Goal: Task Accomplishment & Management: Use online tool/utility

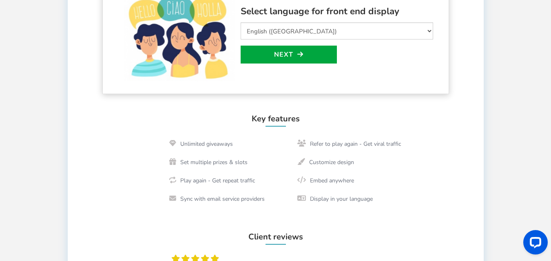
scroll to position [245, 0]
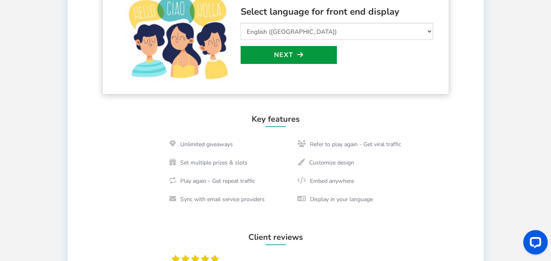
click at [296, 56] on link "Next" at bounding box center [288, 55] width 96 height 18
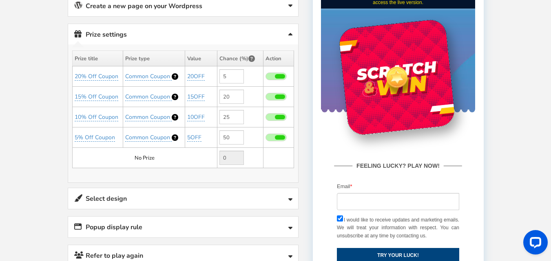
scroll to position [180, 0]
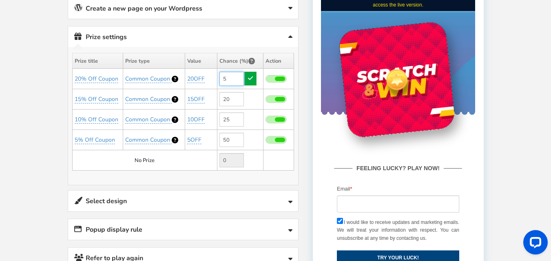
click at [226, 79] on input "5" at bounding box center [231, 79] width 24 height 14
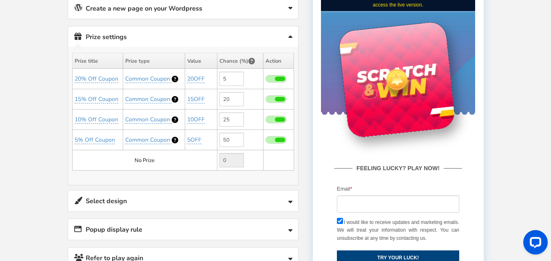
drag, startPoint x: 367, startPoint y: 62, endPoint x: 416, endPoint y: 103, distance: 64.2
click at [416, 103] on div at bounding box center [396, 79] width 117 height 117
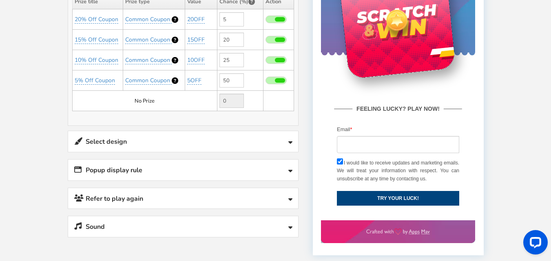
scroll to position [225, 0]
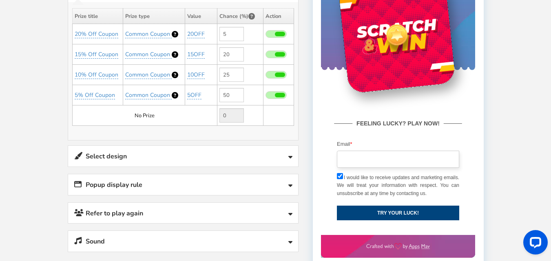
click at [345, 162] on input "email" at bounding box center [398, 159] width 122 height 17
type input "[EMAIL_ADDRESS][DOMAIN_NAME]"
click at [388, 212] on button "TRY YOUR LUCK!" at bounding box center [398, 213] width 122 height 15
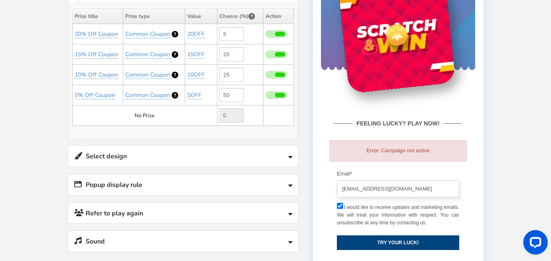
click at [406, 183] on input "[EMAIL_ADDRESS][DOMAIN_NAME]" at bounding box center [398, 189] width 122 height 17
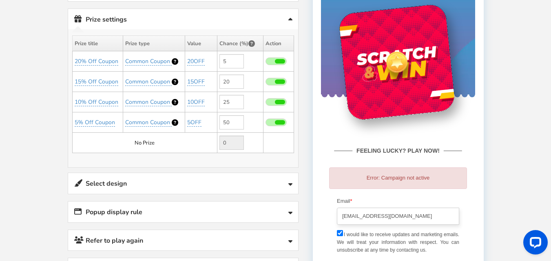
scroll to position [184, 0]
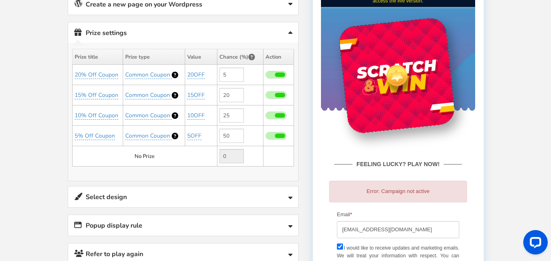
click at [280, 98] on span at bounding box center [275, 95] width 21 height 8
click at [265, 98] on input "checkbox" at bounding box center [265, 95] width 0 height 5
type input "0"
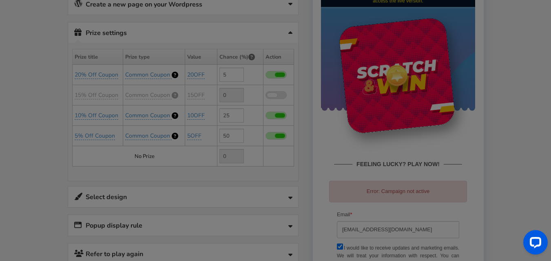
type input "20"
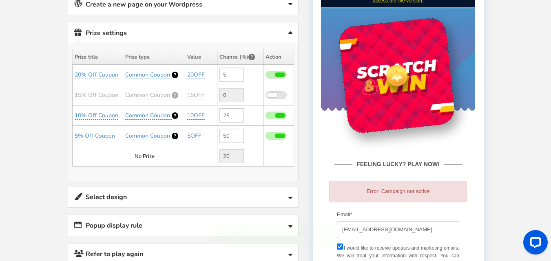
click at [277, 96] on span at bounding box center [272, 95] width 10 height 4
click at [265, 96] on input "checkbox" at bounding box center [265, 95] width 0 height 5
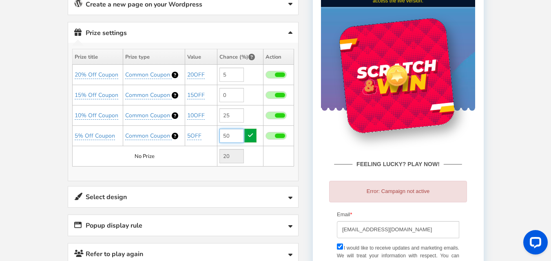
click at [236, 135] on input "50" at bounding box center [231, 136] width 24 height 14
click at [276, 137] on span at bounding box center [280, 136] width 10 height 4
click at [265, 137] on input "checkbox" at bounding box center [265, 136] width 0 height 5
type input "0"
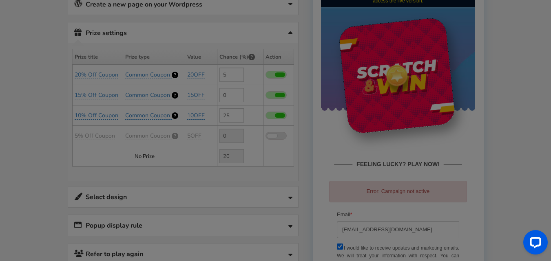
type input "70"
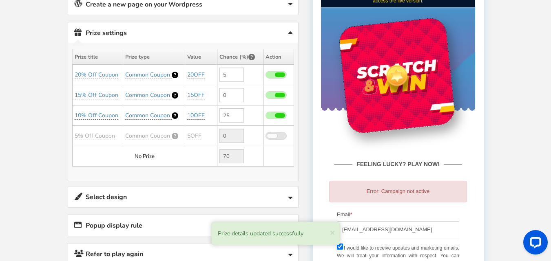
click at [277, 116] on span at bounding box center [280, 115] width 10 height 4
click at [265, 116] on input "checkbox" at bounding box center [265, 115] width 0 height 5
type input "0"
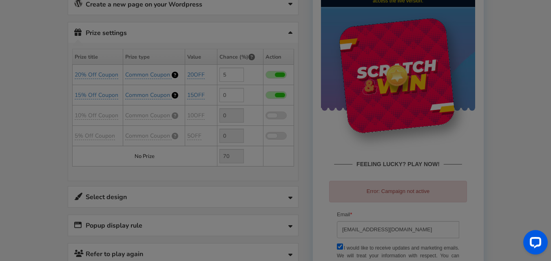
type input "95"
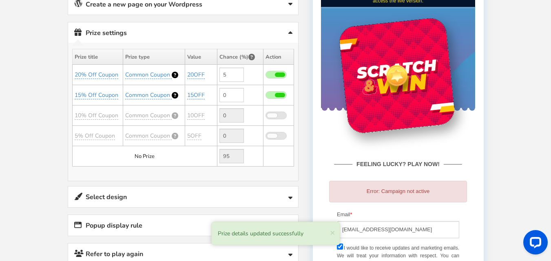
click at [276, 92] on span at bounding box center [275, 95] width 21 height 8
click at [265, 93] on input "checkbox" at bounding box center [265, 95] width 0 height 5
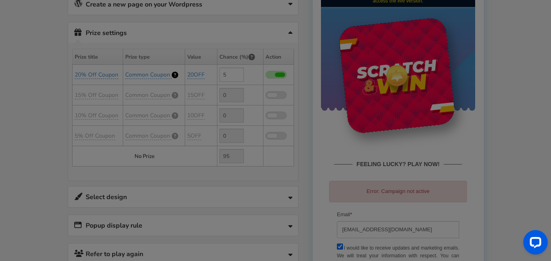
click at [0, 0] on div "● ● ● ● ● ●" at bounding box center [0, 0] width 0 height 0
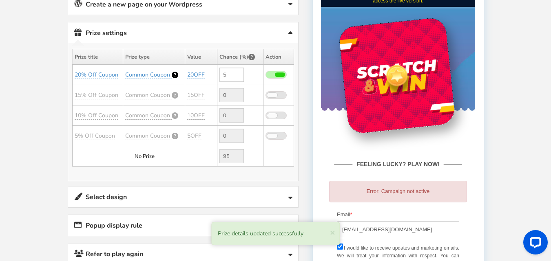
click at [280, 75] on span at bounding box center [280, 75] width 10 height 4
click at [265, 75] on input "checkbox" at bounding box center [265, 75] width 0 height 5
type input "0"
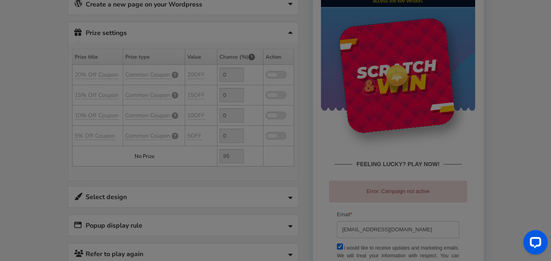
type input "100"
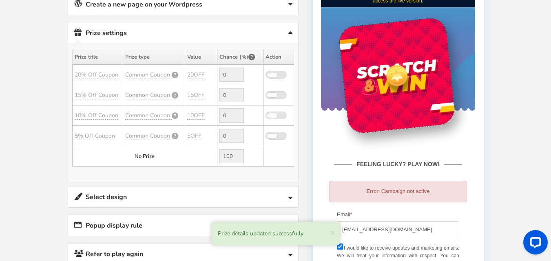
click at [273, 139] on span at bounding box center [275, 136] width 21 height 8
click at [265, 139] on input "checkbox" at bounding box center [265, 136] width 0 height 5
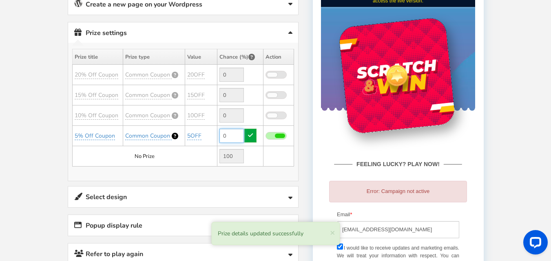
click at [233, 135] on input "0" at bounding box center [231, 136] width 24 height 14
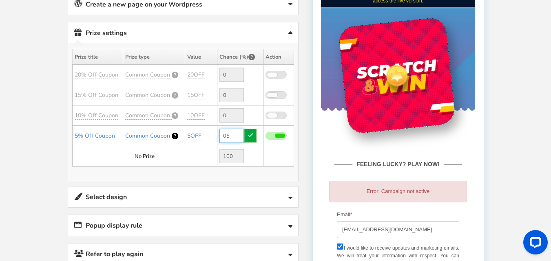
type input "0"
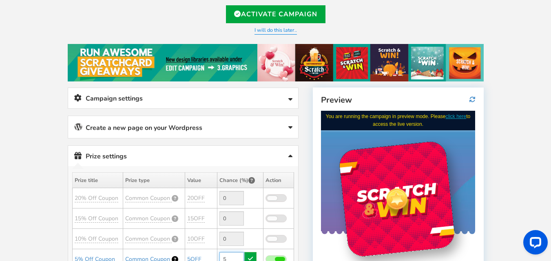
scroll to position [143, 0]
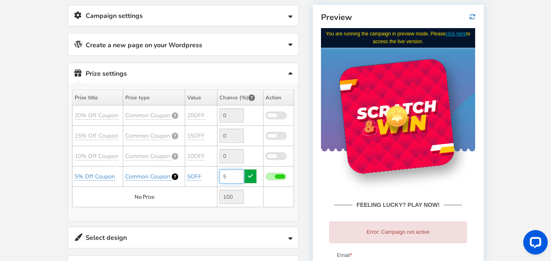
type input "5"
click at [274, 115] on span at bounding box center [272, 115] width 10 height 4
click at [265, 115] on input "checkbox" at bounding box center [265, 115] width 0 height 5
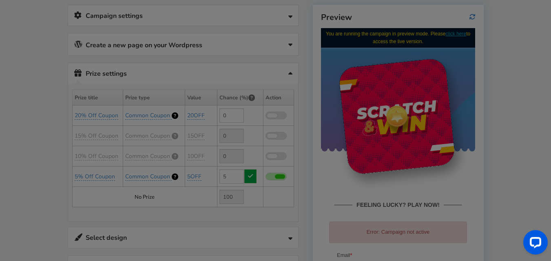
click at [277, 134] on div "● ● ● ● ● ●" at bounding box center [276, 131] width 102 height 74
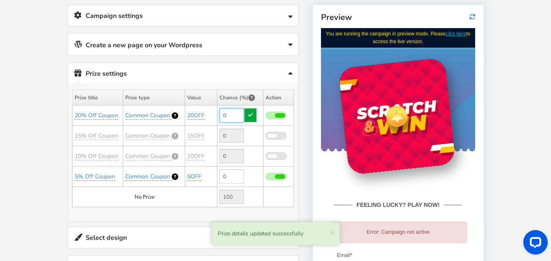
click at [273, 138] on div "● ● ● ● ● ● Promote your campaign Use this link to promote your campaign anywhe…" at bounding box center [183, 176] width 231 height 342
click at [272, 135] on span at bounding box center [272, 136] width 10 height 4
click at [265, 135] on input "checkbox" at bounding box center [265, 136] width 0 height 5
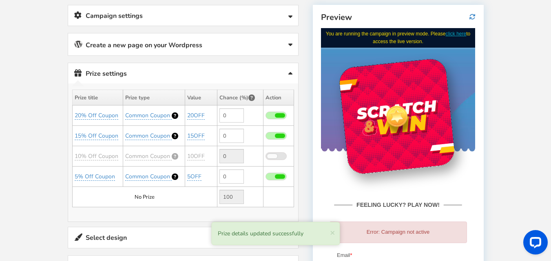
click at [276, 158] on span at bounding box center [272, 156] width 10 height 4
click at [265, 158] on input "checkbox" at bounding box center [265, 156] width 0 height 5
click at [224, 136] on input "0" at bounding box center [231, 136] width 24 height 14
drag, startPoint x: 223, startPoint y: 157, endPoint x: 233, endPoint y: 159, distance: 10.5
click at [233, 159] on input "0" at bounding box center [231, 156] width 24 height 14
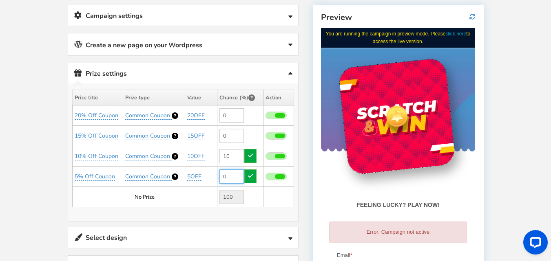
type input "0"
drag, startPoint x: 227, startPoint y: 177, endPoint x: 220, endPoint y: 177, distance: 6.5
click at [220, 177] on input "0" at bounding box center [231, 177] width 24 height 14
type input "0"
drag, startPoint x: 228, startPoint y: 135, endPoint x: 219, endPoint y: 135, distance: 9.0
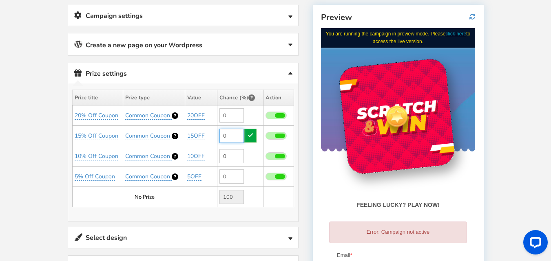
click at [219, 135] on input "0" at bounding box center [231, 136] width 24 height 14
type input "0"
click at [223, 113] on input "0" at bounding box center [231, 115] width 24 height 14
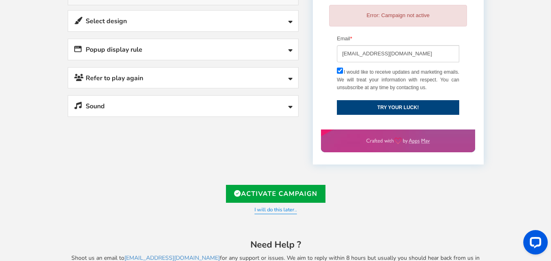
scroll to position [386, 0]
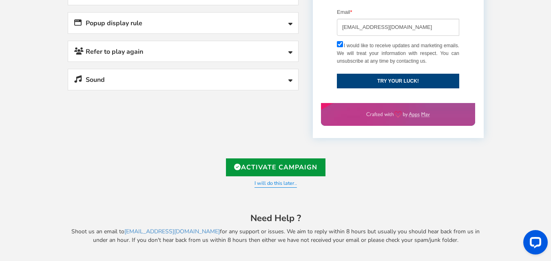
type input "20"
click at [281, 165] on link "Activate Campaign" at bounding box center [275, 168] width 99 height 18
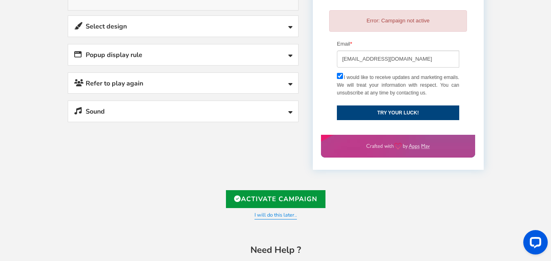
scroll to position [264, 0]
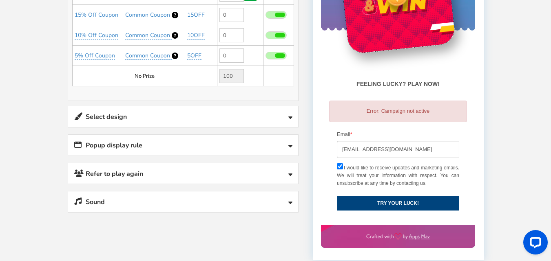
click at [293, 115] on link "Select design" at bounding box center [183, 116] width 230 height 21
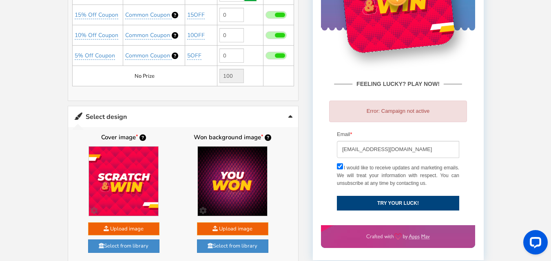
type input "[URL][DOMAIN_NAME]"
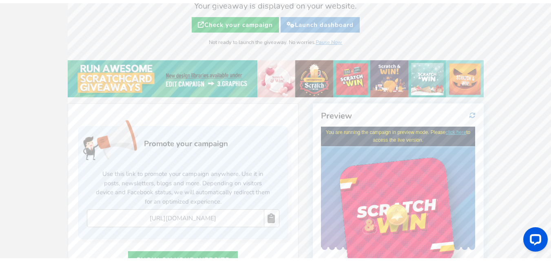
scroll to position [163, 0]
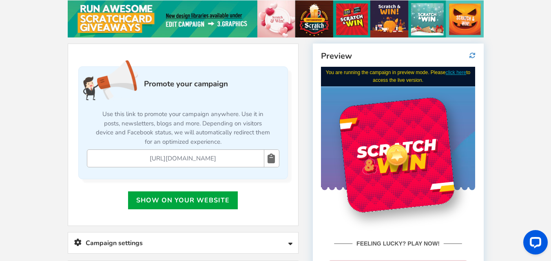
click at [198, 156] on input "[URL][DOMAIN_NAME]" at bounding box center [183, 158] width 154 height 9
drag, startPoint x: 223, startPoint y: 158, endPoint x: 122, endPoint y: 158, distance: 101.1
click at [122, 158] on input "[URL][DOMAIN_NAME]" at bounding box center [183, 158] width 154 height 9
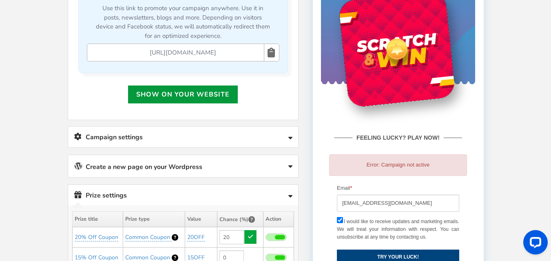
click at [206, 94] on link "Show on your website" at bounding box center [183, 95] width 110 height 18
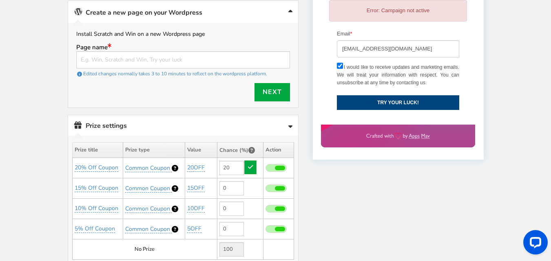
scroll to position [424, 0]
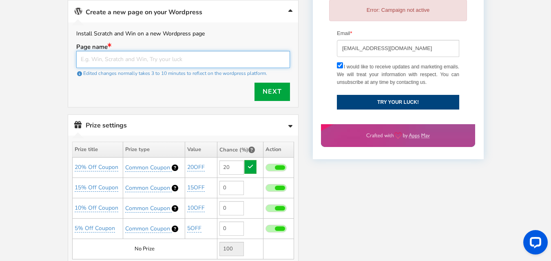
click at [148, 63] on input "text" at bounding box center [183, 59] width 214 height 17
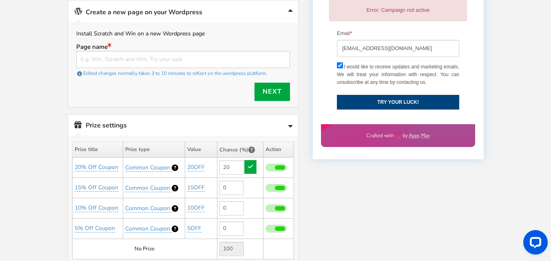
click at [287, 11] on link "Create a new page on your Wordpress" at bounding box center [183, 11] width 230 height 22
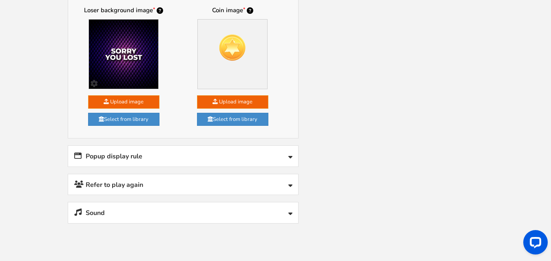
scroll to position [825, 0]
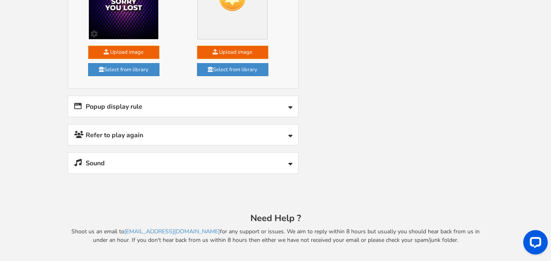
click at [290, 102] on link "Popup display rule" at bounding box center [183, 106] width 230 height 21
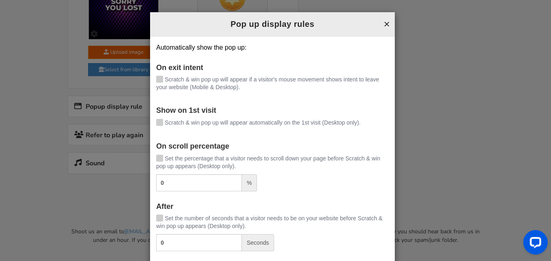
click at [384, 21] on button "×" at bounding box center [387, 24] width 6 height 11
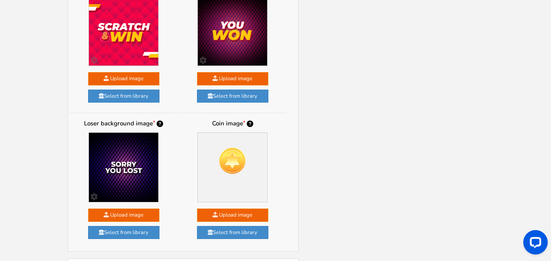
scroll to position [499, 0]
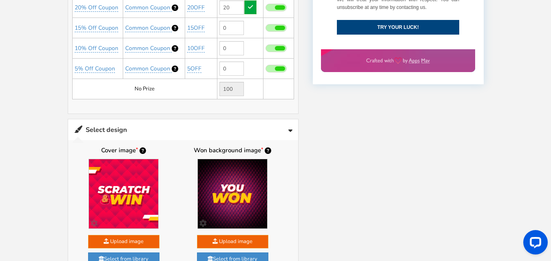
click at [289, 128] on icon at bounding box center [290, 131] width 4 height 7
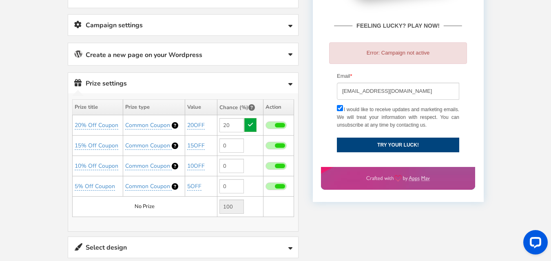
scroll to position [377, 0]
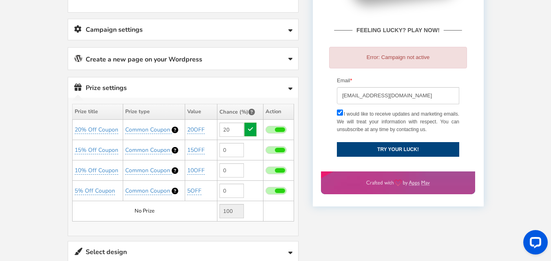
click at [285, 87] on link "Prize settings No prize added!" at bounding box center [183, 87] width 230 height 21
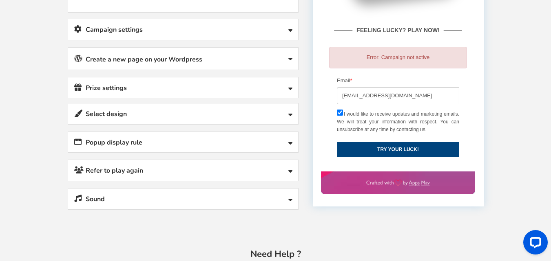
click at [387, 181] on img at bounding box center [398, 183] width 64 height 7
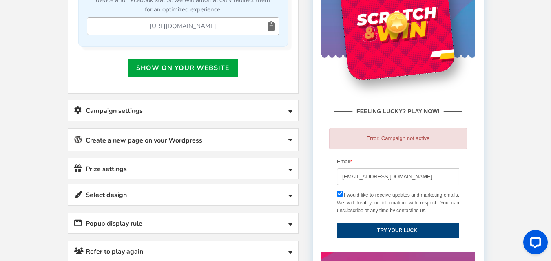
scroll to position [295, 0]
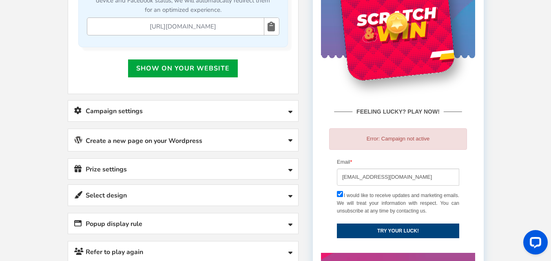
click at [397, 138] on div "Error: Campaign not active" at bounding box center [398, 140] width 138 height 22
drag, startPoint x: 342, startPoint y: 177, endPoint x: 458, endPoint y: 178, distance: 116.2
click at [458, 178] on input "[EMAIL_ADDRESS][DOMAIN_NAME]" at bounding box center [398, 177] width 122 height 17
type input "[EMAIL_ADDRESS][DOMAIN_NAME]"
click at [386, 232] on button "TRY YOUR LUCK!" at bounding box center [398, 231] width 122 height 15
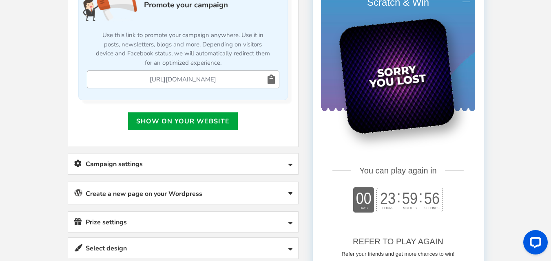
scroll to position [291, 0]
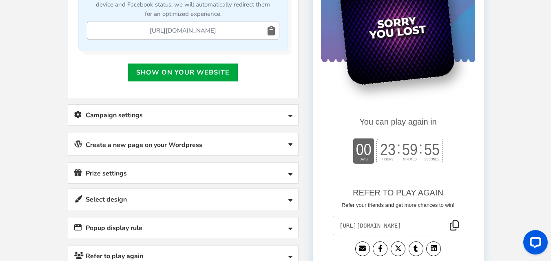
click at [294, 118] on link "Campaign settings" at bounding box center [183, 115] width 230 height 21
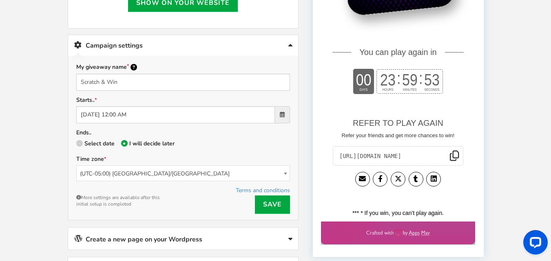
scroll to position [373, 0]
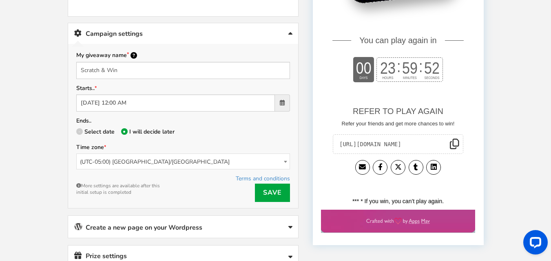
click at [294, 36] on link "Campaign settings" at bounding box center [183, 33] width 230 height 21
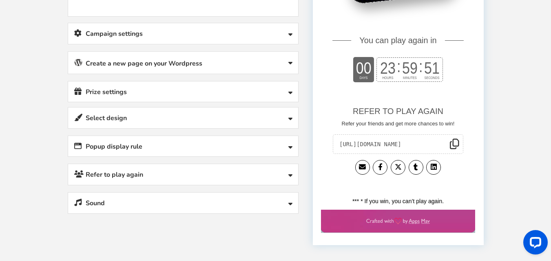
click at [284, 66] on link "Create a new page on your Wordpress" at bounding box center [183, 63] width 230 height 22
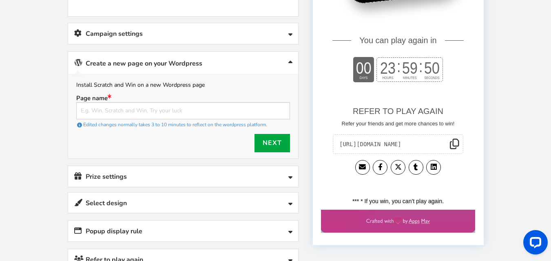
click at [284, 66] on link "Create a new page on your Wordpress" at bounding box center [183, 63] width 230 height 22
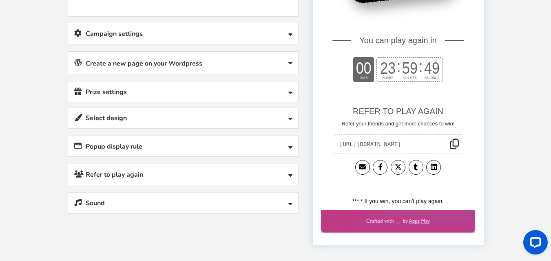
click at [281, 97] on link "Prize settings No prize added!" at bounding box center [183, 92] width 230 height 21
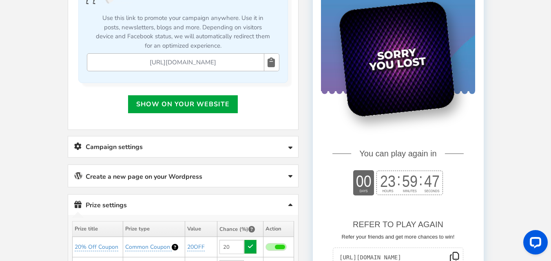
scroll to position [250, 0]
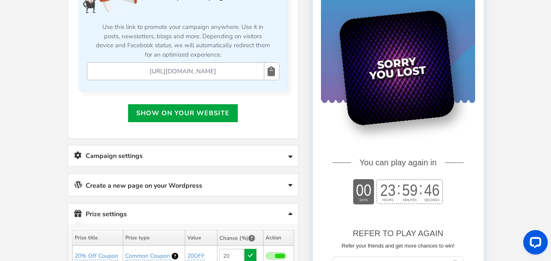
drag, startPoint x: 373, startPoint y: 63, endPoint x: 387, endPoint y: 103, distance: 42.4
click at [385, 102] on div at bounding box center [396, 68] width 117 height 117
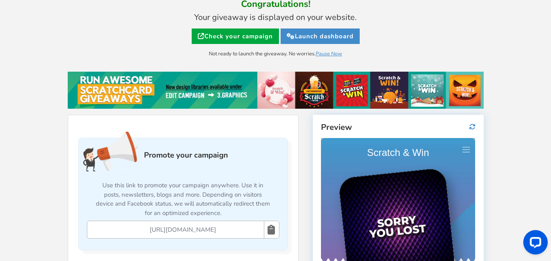
scroll to position [0, 0]
